Goal: Browse casually

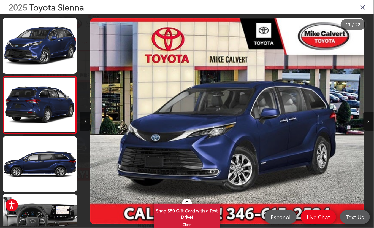
scroll to position [0, 3523]
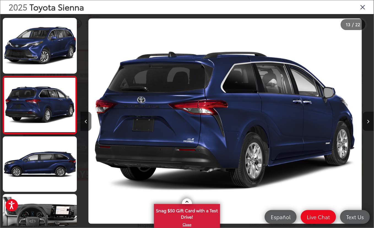
click at [365, 122] on button "Next image" at bounding box center [368, 121] width 11 height 19
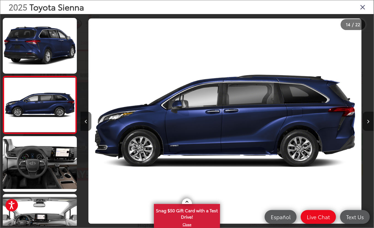
scroll to position [0, 3817]
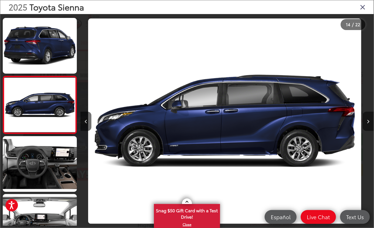
click at [367, 122] on button "Next image" at bounding box center [368, 121] width 11 height 19
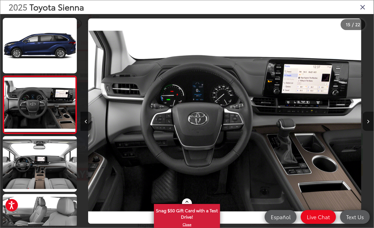
scroll to position [751, 0]
click at [371, 122] on button "Next image" at bounding box center [368, 121] width 11 height 19
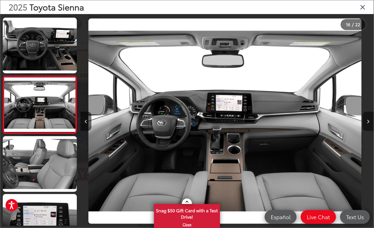
scroll to position [0, 4404]
click at [371, 125] on button "Next image" at bounding box center [368, 121] width 11 height 19
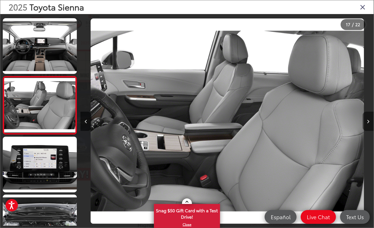
scroll to position [0, 4698]
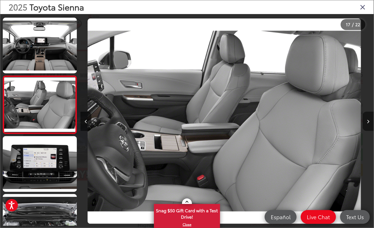
click at [371, 125] on button "Next image" at bounding box center [368, 121] width 11 height 19
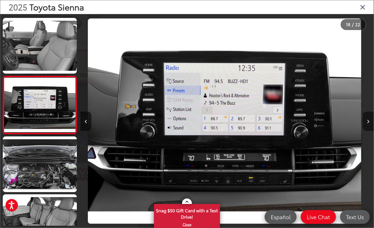
scroll to position [0, 0]
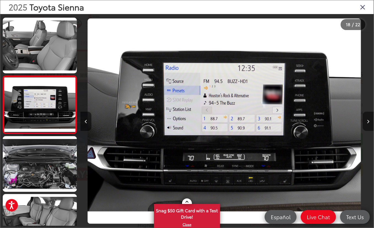
click at [371, 125] on button "Next image" at bounding box center [368, 121] width 11 height 19
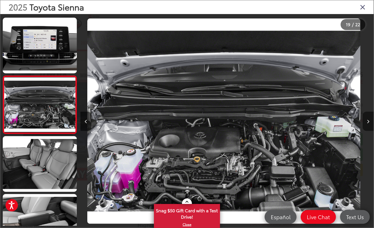
click at [371, 125] on button "Next image" at bounding box center [368, 121] width 11 height 19
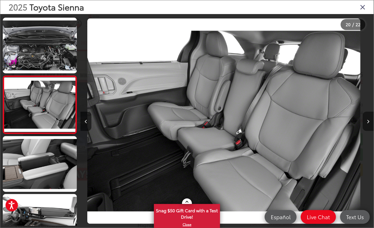
click at [371, 125] on button "Next image" at bounding box center [368, 121] width 11 height 19
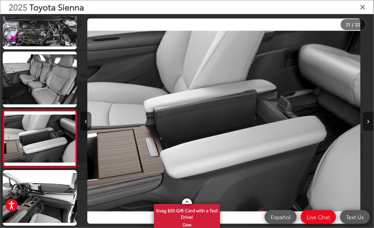
click at [371, 125] on button "Next image" at bounding box center [368, 121] width 11 height 19
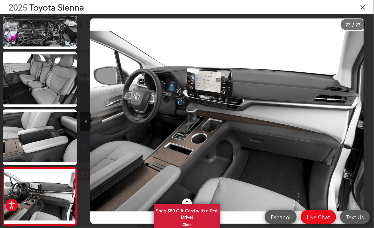
click at [371, 125] on div at bounding box center [337, 121] width 73 height 214
click at [364, 8] on icon "Close gallery" at bounding box center [363, 6] width 6 height 7
